Goal: Information Seeking & Learning: Learn about a topic

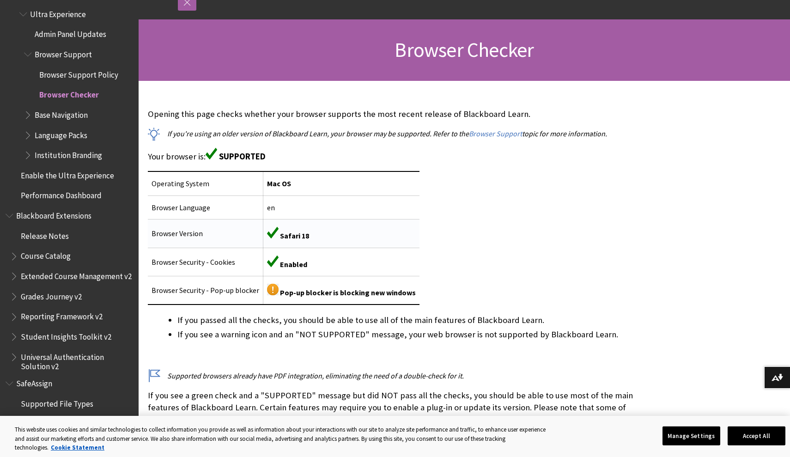
scroll to position [115, 0]
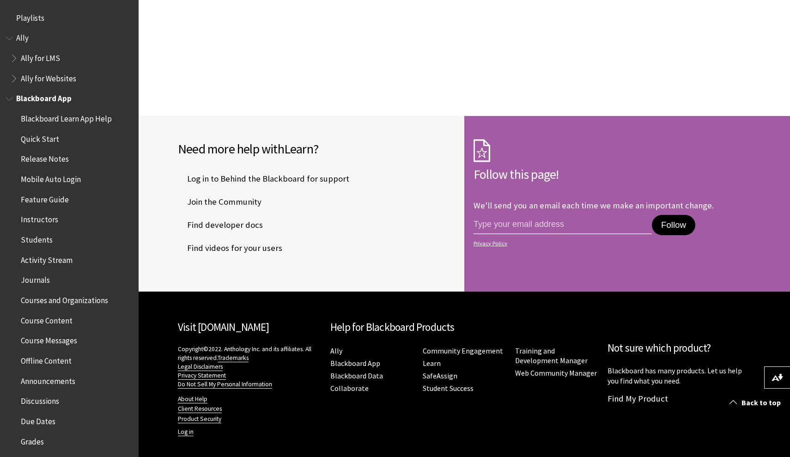
click at [49, 317] on span "Course Content" at bounding box center [47, 319] width 52 height 12
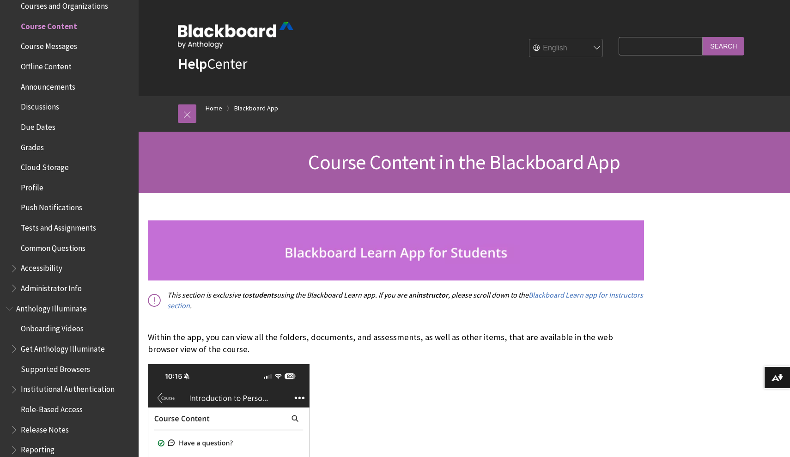
click at [61, 41] on span "Course Messages" at bounding box center [49, 45] width 56 height 12
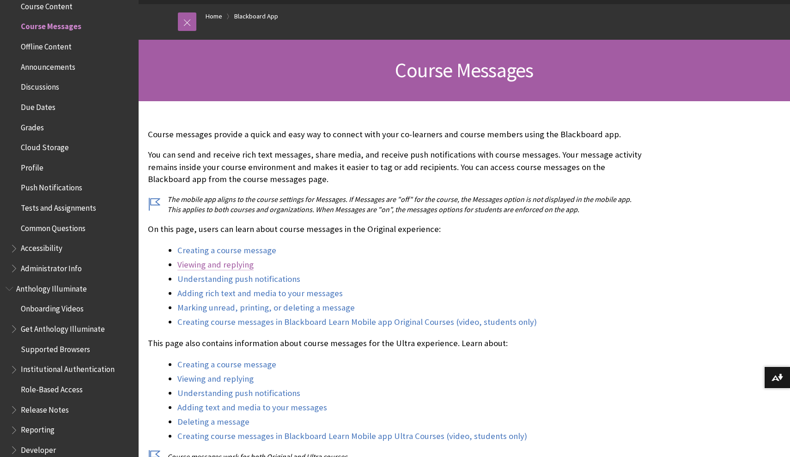
scroll to position [92, 0]
click at [32, 160] on span "Profile" at bounding box center [32, 166] width 23 height 12
